Goal: Information Seeking & Learning: Learn about a topic

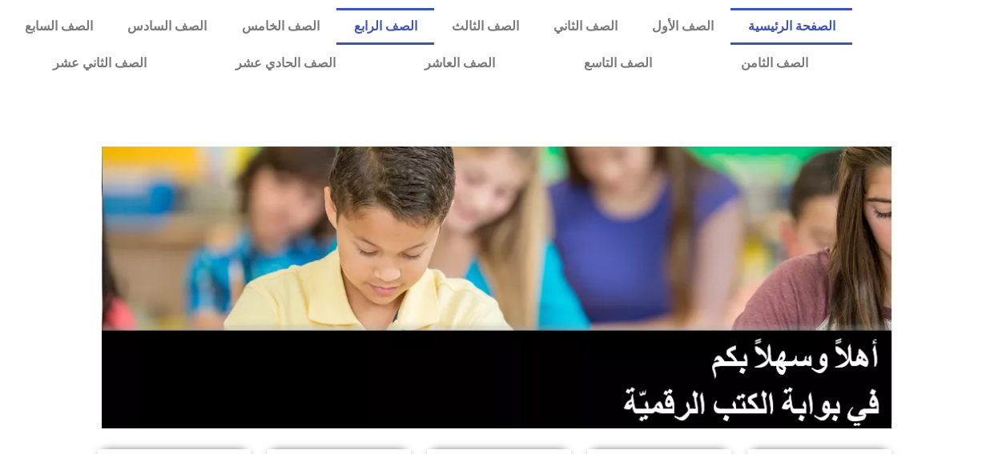
click at [434, 25] on link "الصف الرابع" at bounding box center [385, 26] width 98 height 37
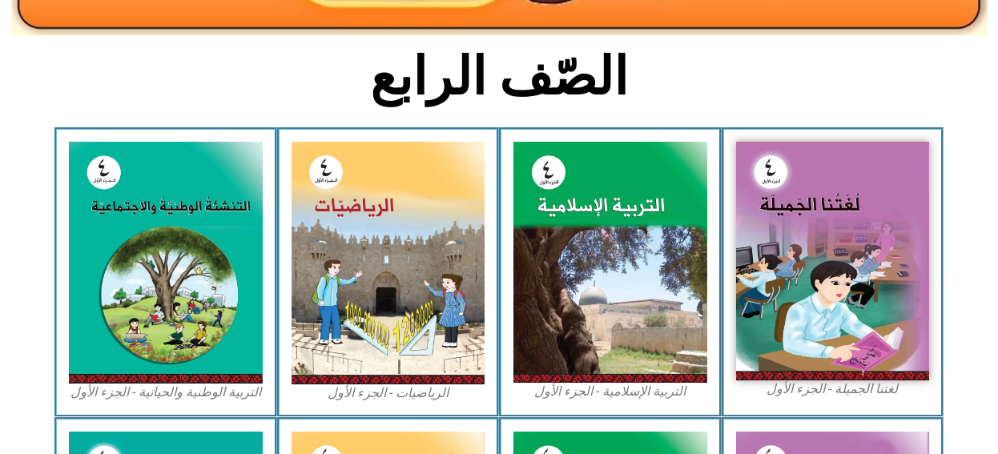
scroll to position [378, 0]
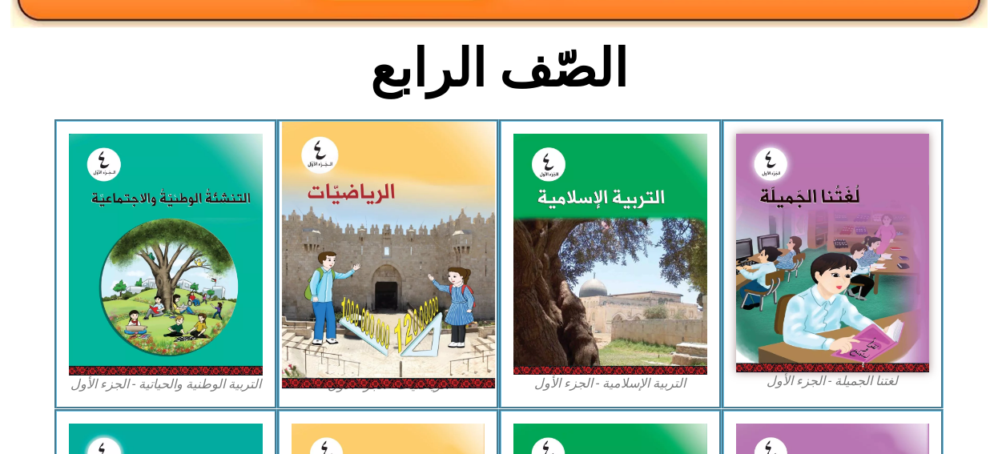
click at [320, 266] on img at bounding box center [387, 255] width 213 height 267
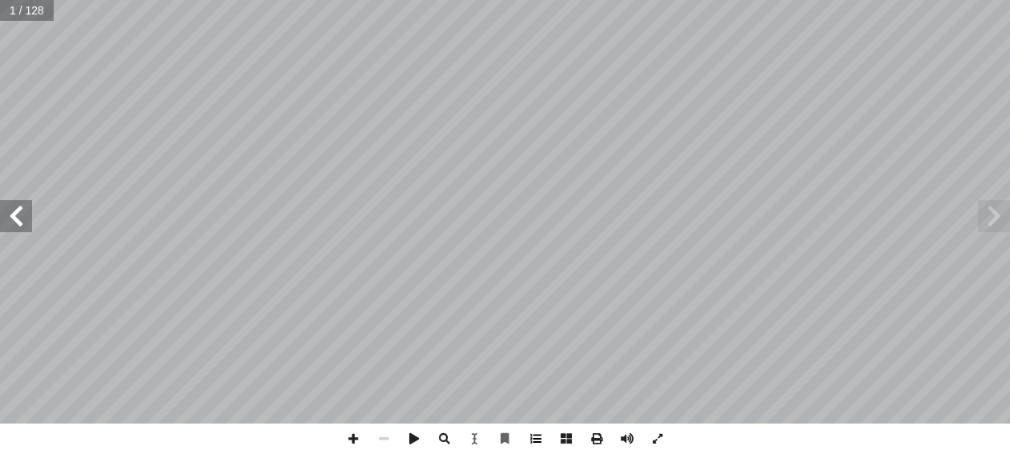
click at [541, 439] on span at bounding box center [535, 439] width 30 height 30
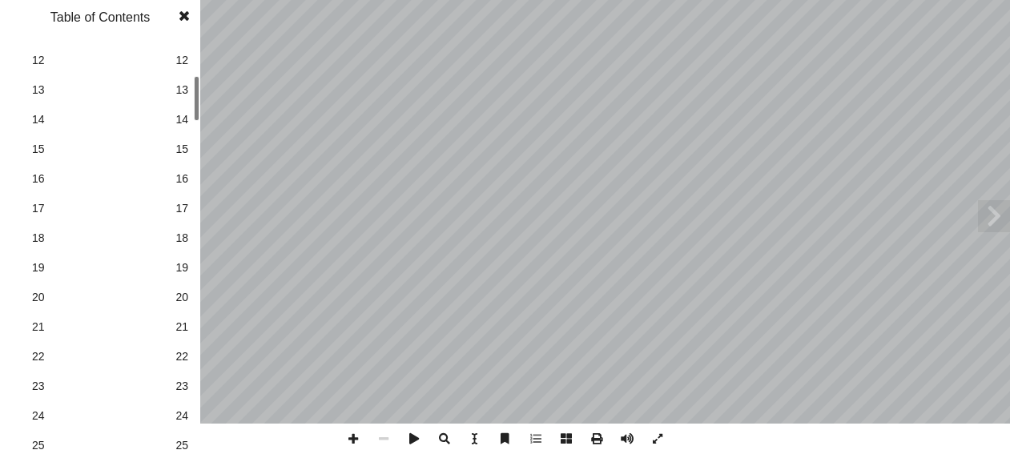
click at [183, 331] on span "21" at bounding box center [181, 327] width 13 height 17
click at [187, 18] on span at bounding box center [184, 16] width 29 height 32
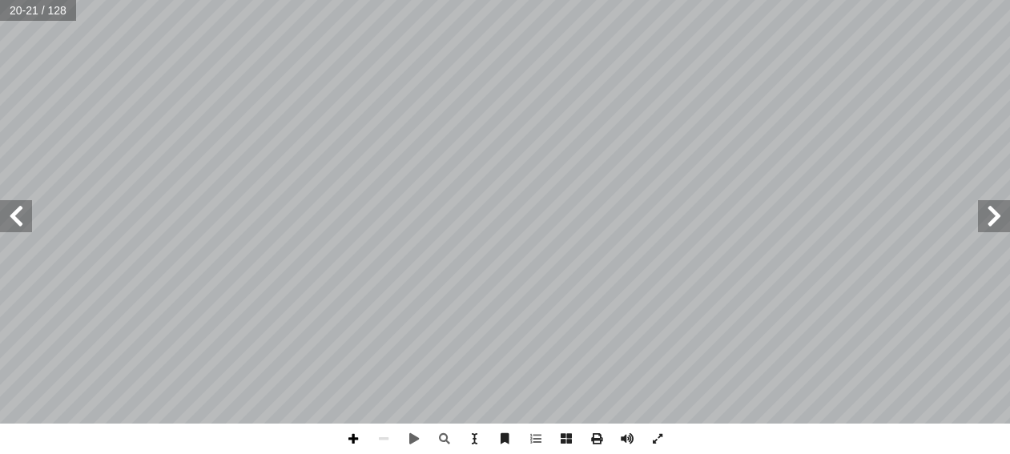
click at [350, 437] on span at bounding box center [353, 439] width 30 height 30
click at [19, 215] on span at bounding box center [16, 216] width 32 height 32
click at [353, 440] on span at bounding box center [353, 439] width 30 height 30
click at [916, 448] on div "18 ُ رس َّ الد 3 ِ الكبيرة ِ عداد أ ن ال� ْ م ِ للرقم ض َ المنزلية ُ القيمة : ِ…" at bounding box center [505, 227] width 1010 height 454
click at [479, 146] on html "الصفحة الرئيسية الصف الأول الصف الثاني الصف الثالث الصف الرابع الصف الخامس الصف…" at bounding box center [505, 73] width 1010 height 146
